Goal: Find specific page/section: Find specific page/section

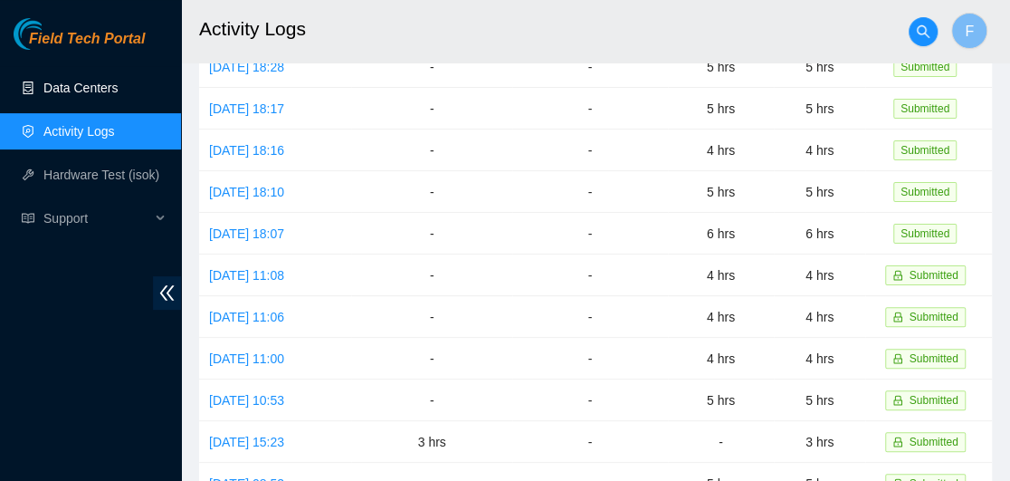
scroll to position [123, 0]
click at [70, 82] on link "Data Centers" at bounding box center [80, 88] width 74 height 14
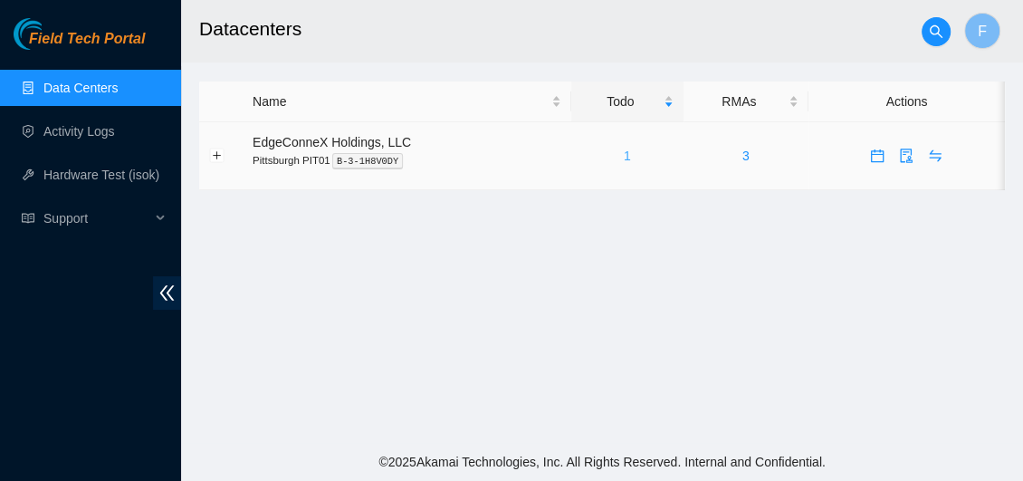
click at [626, 155] on link "1" at bounding box center [627, 155] width 7 height 14
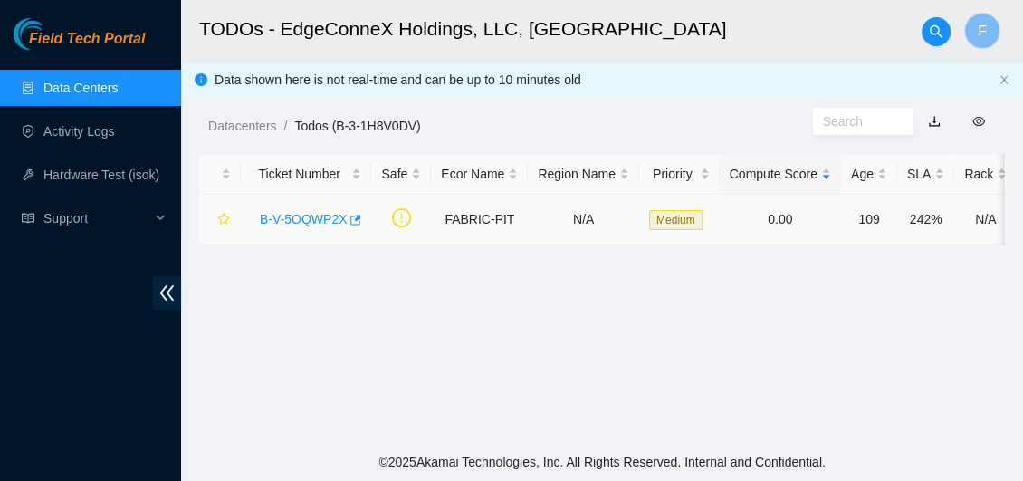
click at [316, 215] on link "B-V-5OQWP2X" at bounding box center [303, 219] width 87 height 14
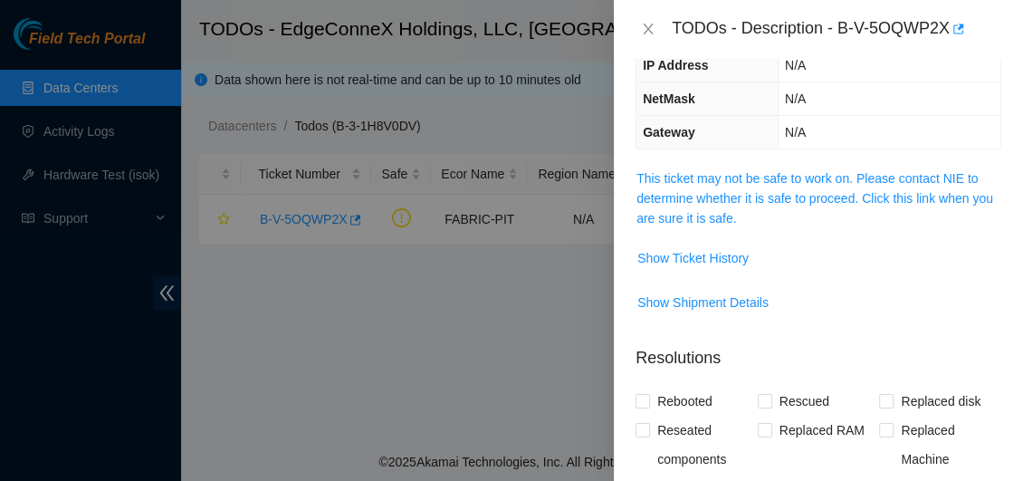
scroll to position [202, 0]
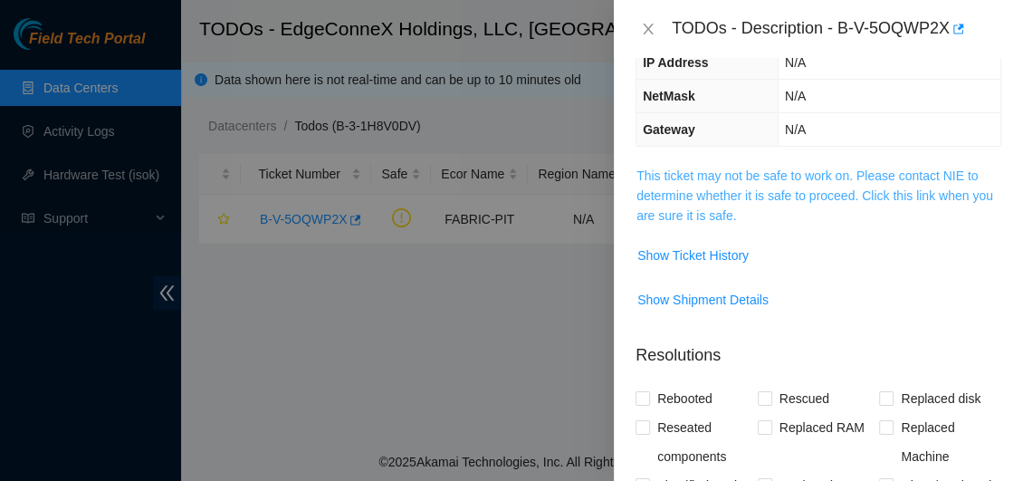
click at [918, 196] on link "This ticket may not be safe to work on. Please contact NIE to determine whether…" at bounding box center [814, 195] width 357 height 54
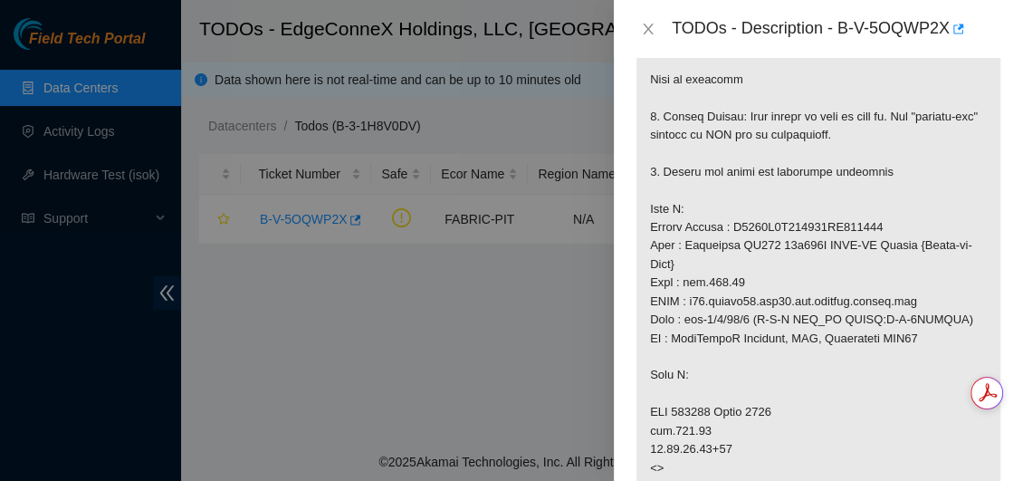
scroll to position [381, 0]
